Goal: Transaction & Acquisition: Download file/media

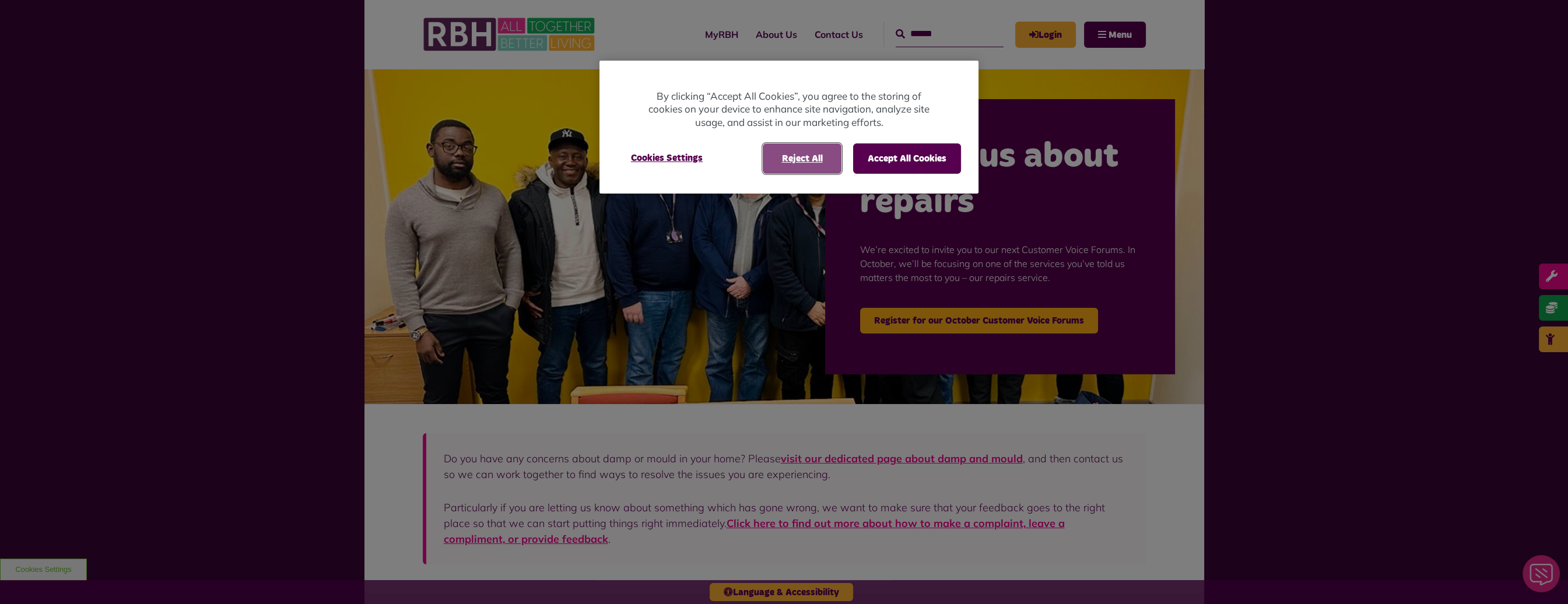
drag, startPoint x: 812, startPoint y: 157, endPoint x: 738, endPoint y: 150, distance: 74.3
click at [812, 157] on button "Reject All" at bounding box center [801, 159] width 79 height 31
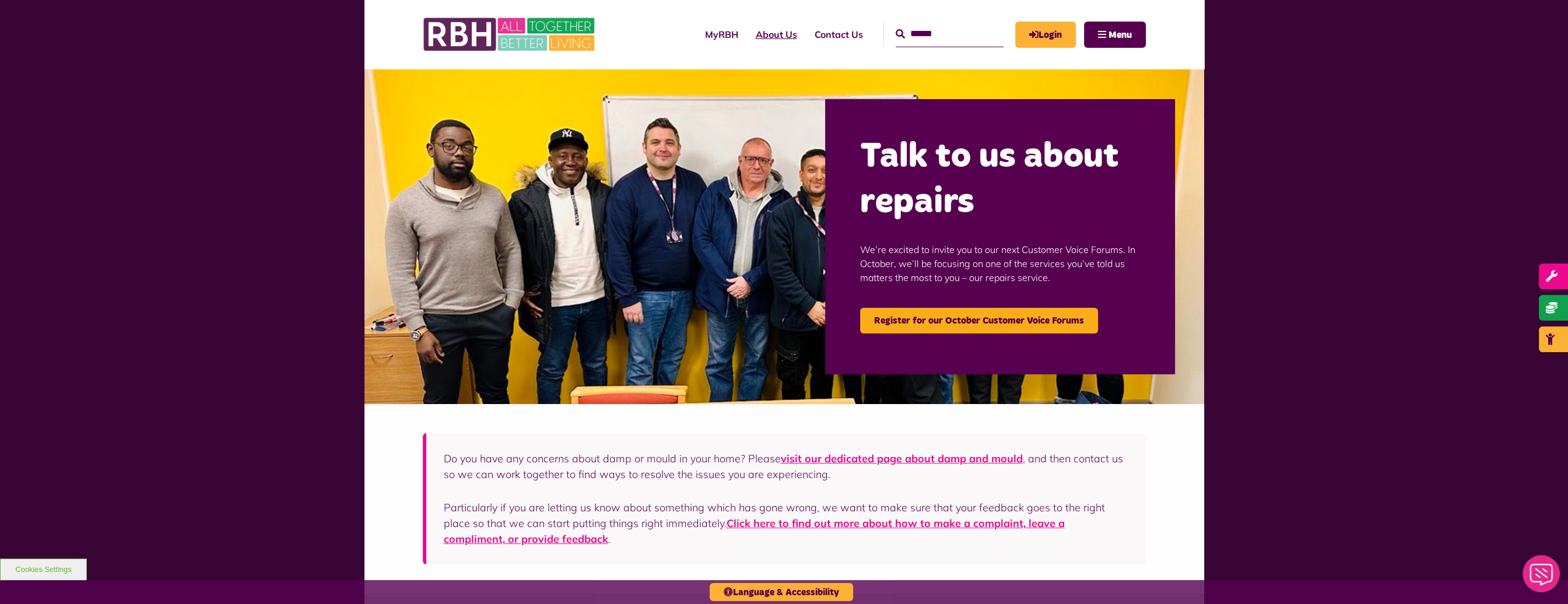
click at [770, 31] on link "About Us" at bounding box center [776, 34] width 59 height 31
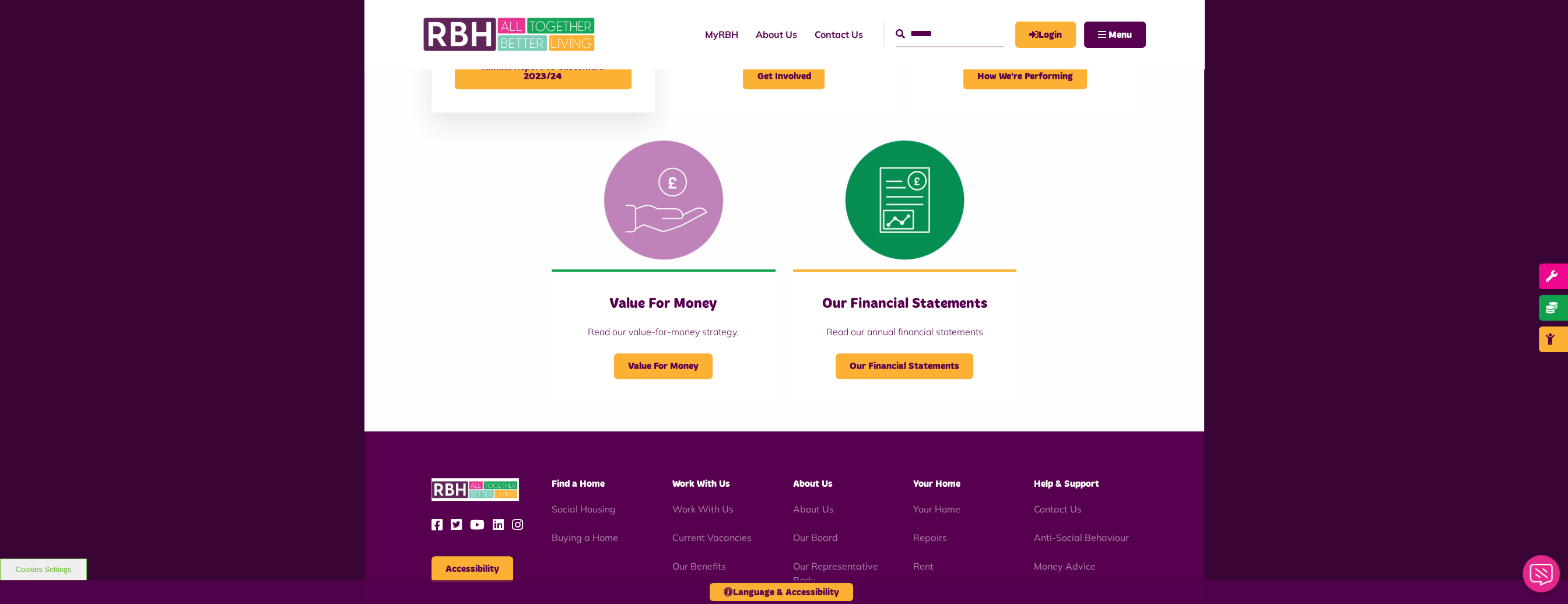
scroll to position [1050, 0]
click at [926, 367] on span "Our Financial Statements" at bounding box center [904, 365] width 138 height 25
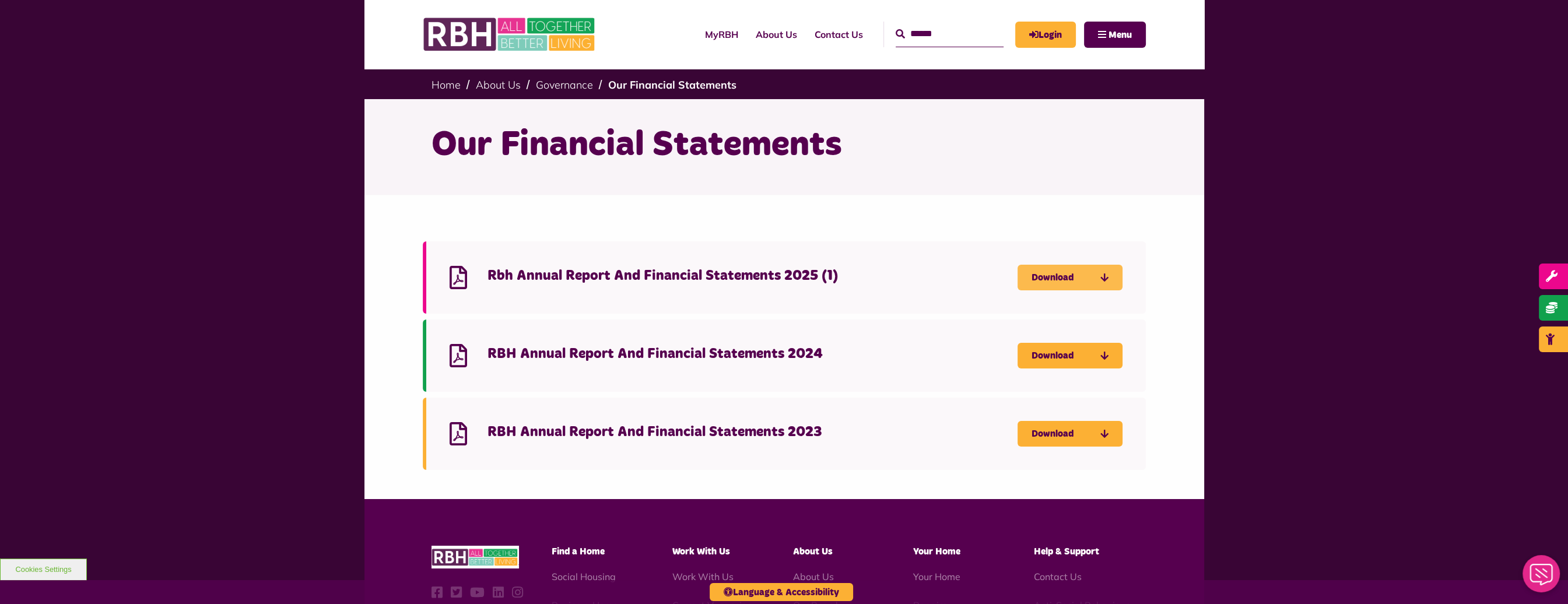
click at [1055, 273] on link "Download" at bounding box center [1070, 278] width 105 height 25
